Goal: Transaction & Acquisition: Book appointment/travel/reservation

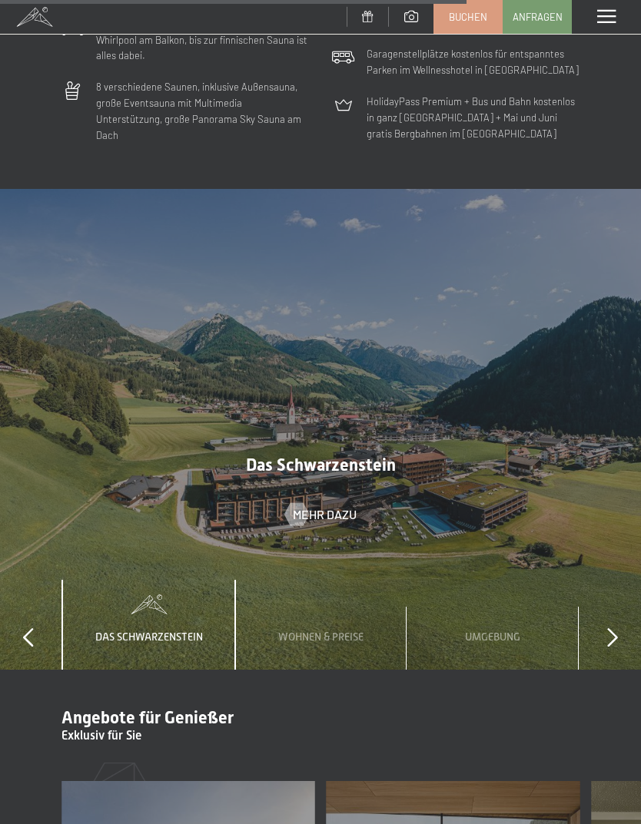
scroll to position [4316, 0]
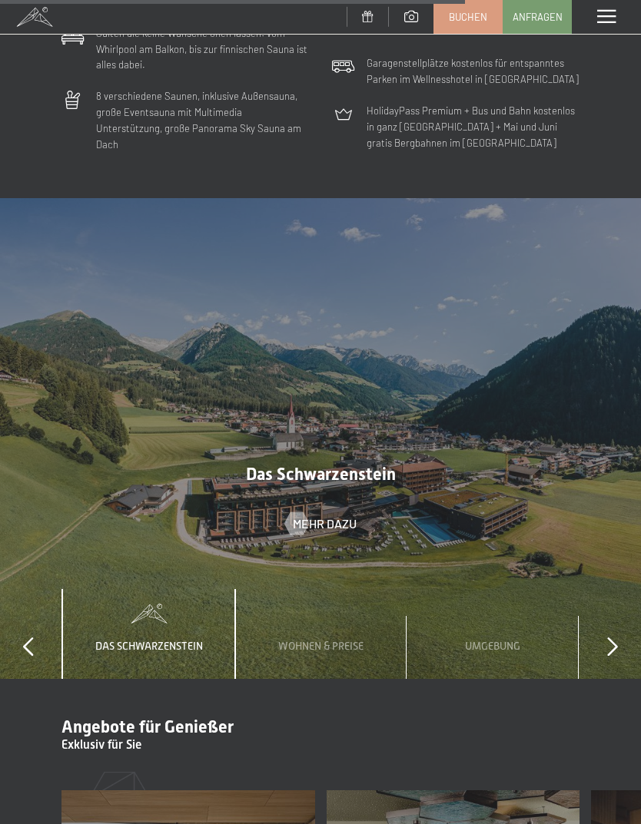
click at [317, 614] on div "Wohnen & Preise" at bounding box center [321, 634] width 108 height 90
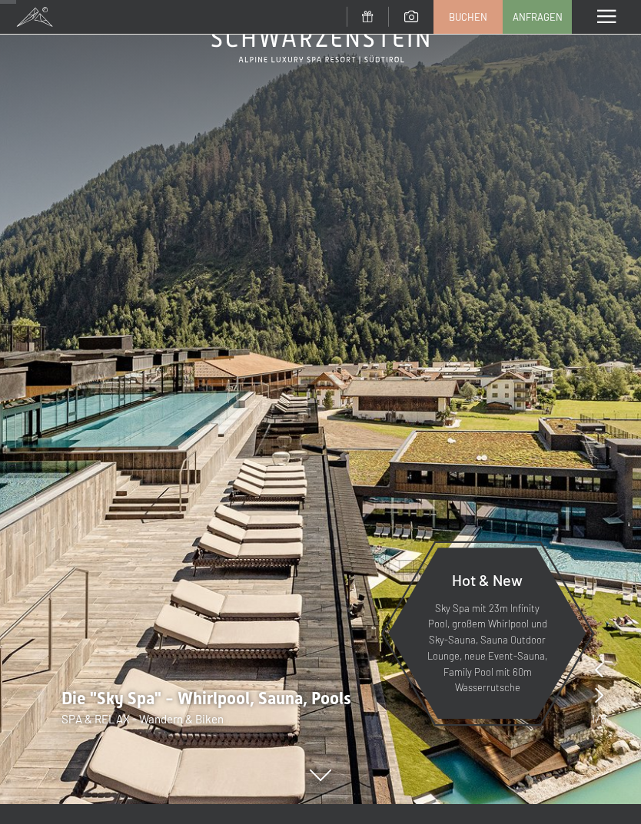
scroll to position [0, 0]
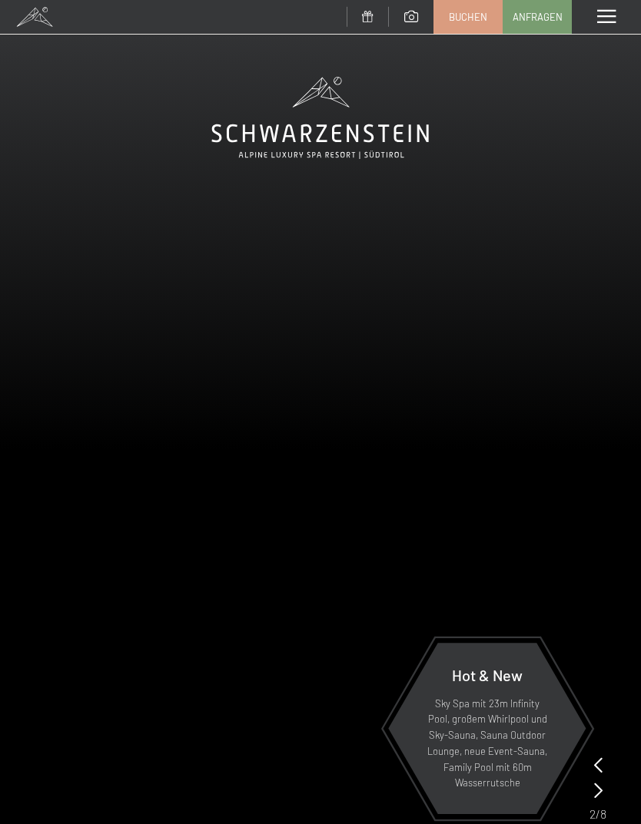
click at [614, 12] on span at bounding box center [606, 17] width 18 height 14
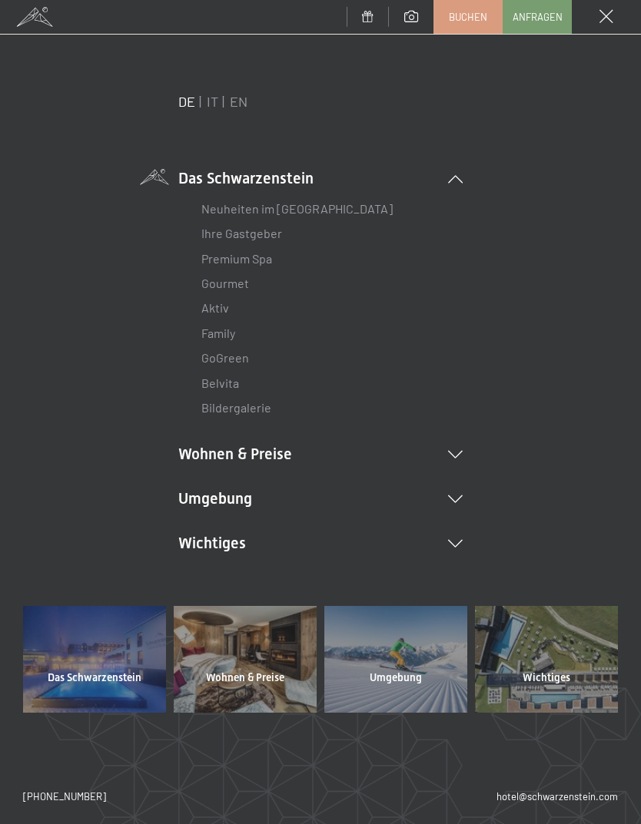
click at [217, 101] on link "IT" at bounding box center [213, 101] width 12 height 17
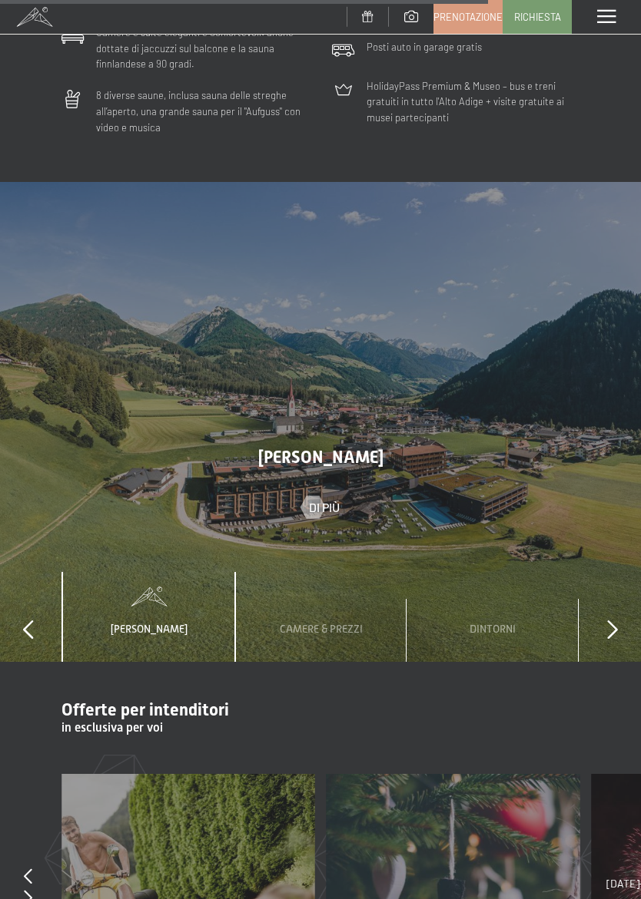
scroll to position [4363, 0]
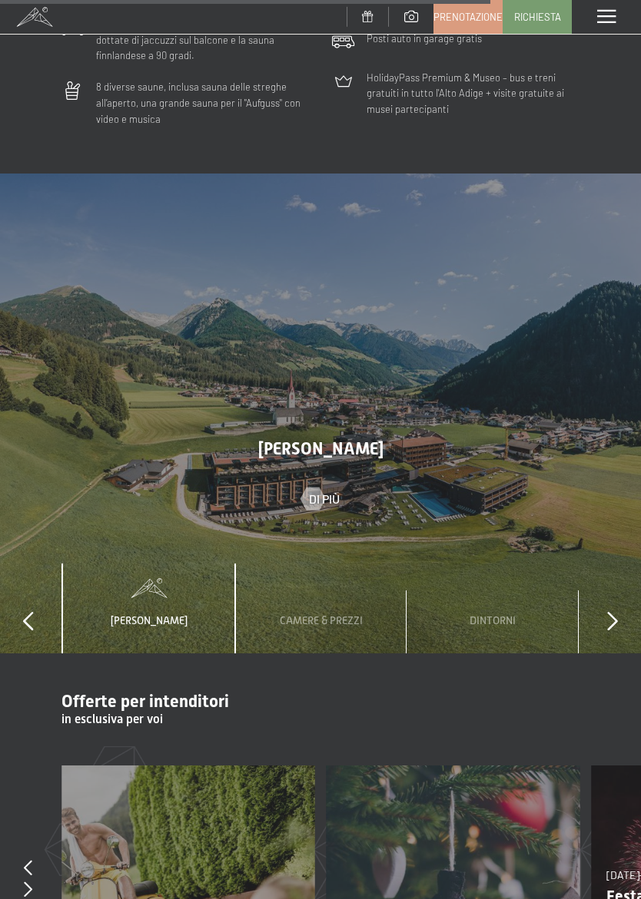
click at [327, 564] on div "Camere & Prezzi" at bounding box center [321, 609] width 106 height 90
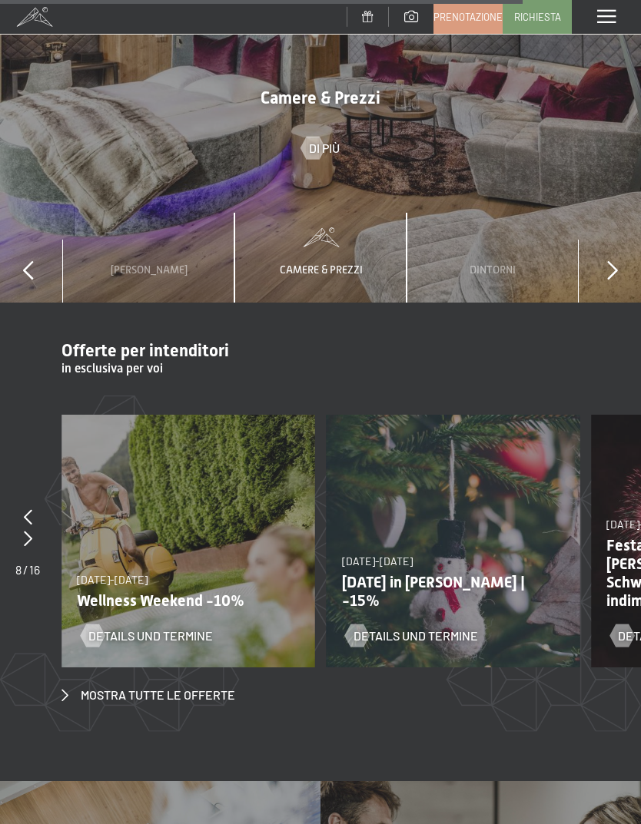
scroll to position [4711, 0]
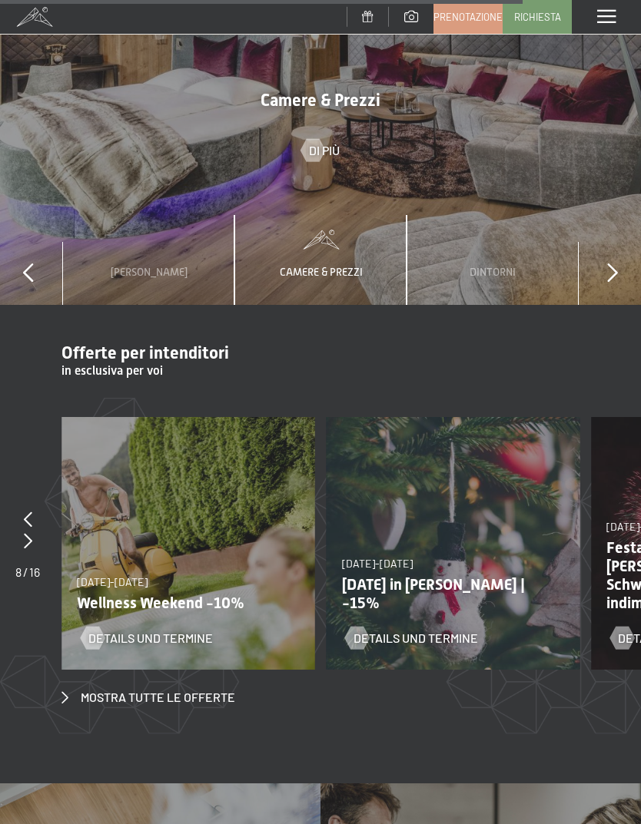
click at [184, 480] on div "13/11/2025-1/12/2025 11/12/2025-22/12/2025 15/1/2026-26/1/2026 12/3/2026-23/3/2…" at bounding box center [187, 543] width 253 height 253
click at [187, 689] on span "Mostra tutte le offerte" at bounding box center [158, 697] width 154 height 17
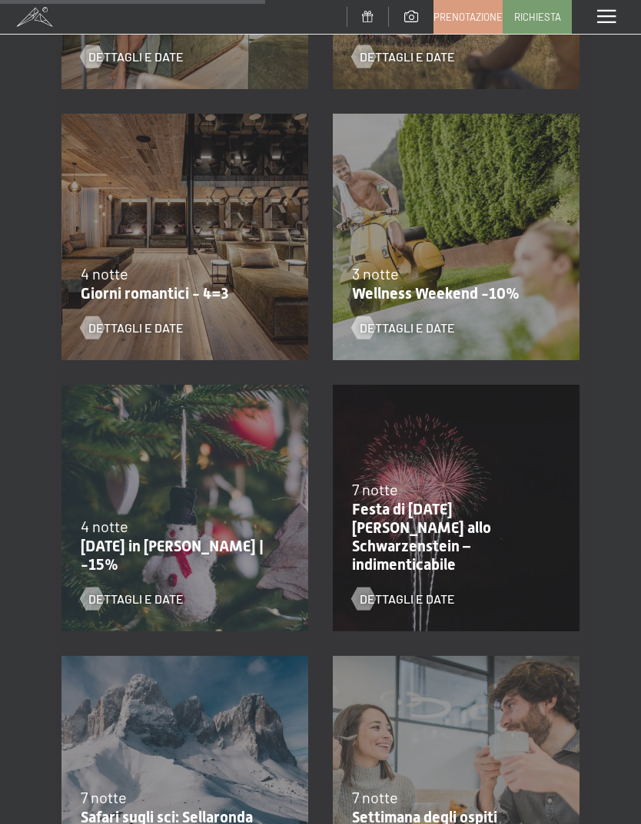
scroll to position [1042, 0]
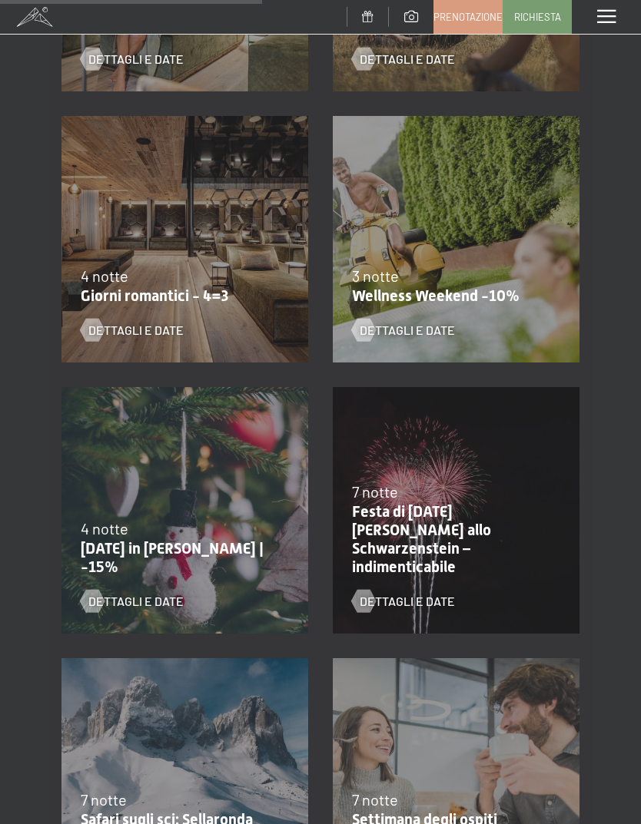
click at [213, 233] on div "[DATE]-[DATE] [DATE]-[DATE] [DATE]-[DATE] [DATE]-[DATE] [DATE]-[DATE] [DATE]-[D…" at bounding box center [184, 239] width 271 height 271
click at [179, 299] on div "Dettagli e Date" at bounding box center [175, 319] width 189 height 40
click at [153, 355] on div "[DATE]-[DATE] [DATE]-[DATE] [DATE]-[DATE] [DATE]-[DATE] [DATE]-[DATE] [DATE]-[D…" at bounding box center [184, 239] width 271 height 271
click at [150, 330] on span "Dettagli e Date" at bounding box center [135, 330] width 95 height 17
